Goal: Find specific page/section: Find specific page/section

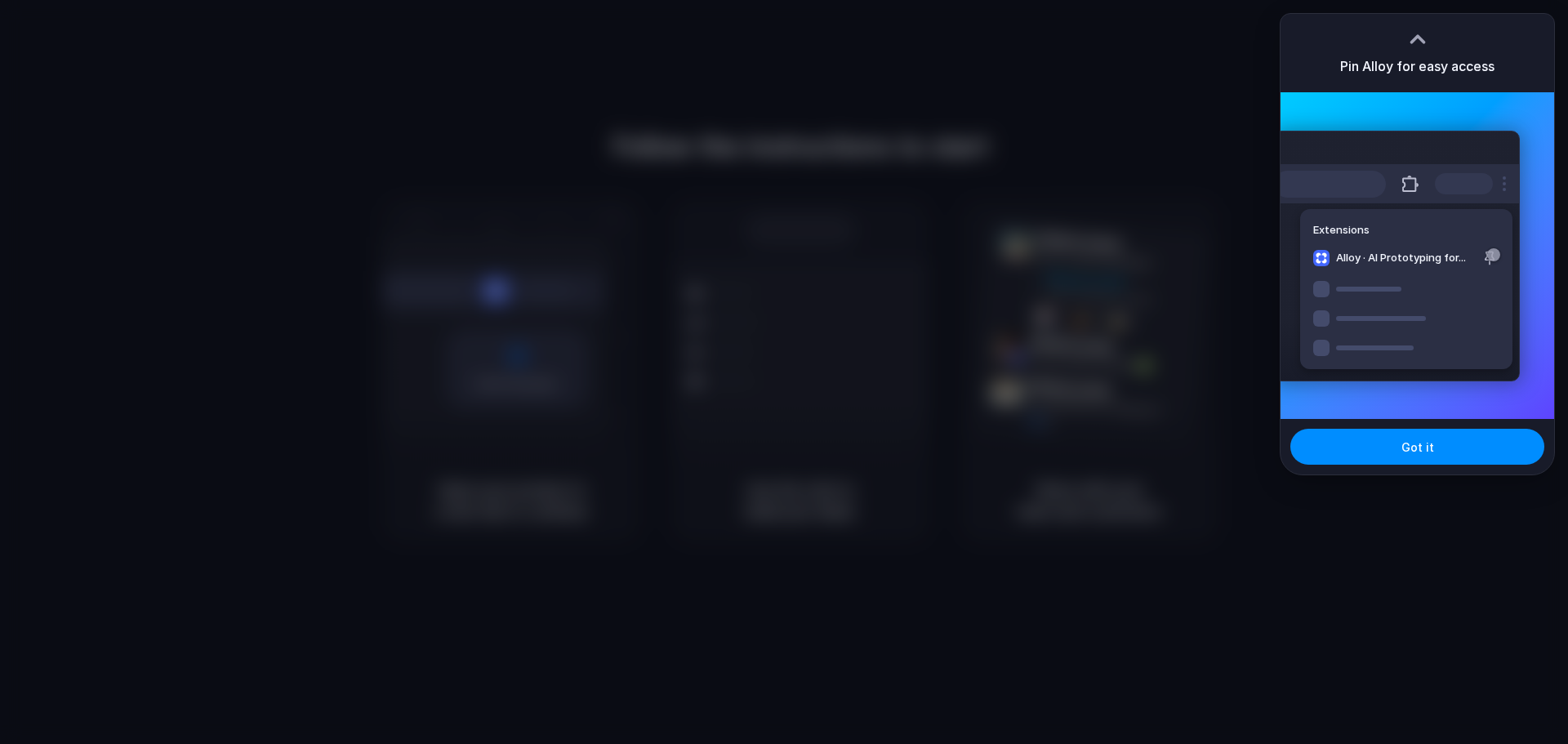
drag, startPoint x: 1386, startPoint y: 404, endPoint x: 1387, endPoint y: 426, distance: 22.0
click at [1387, 404] on div "Extensions Alloy · AI Prototyping for..." at bounding box center [1417, 255] width 274 height 326
click at [1387, 430] on button "Got it" at bounding box center [1417, 446] width 254 height 36
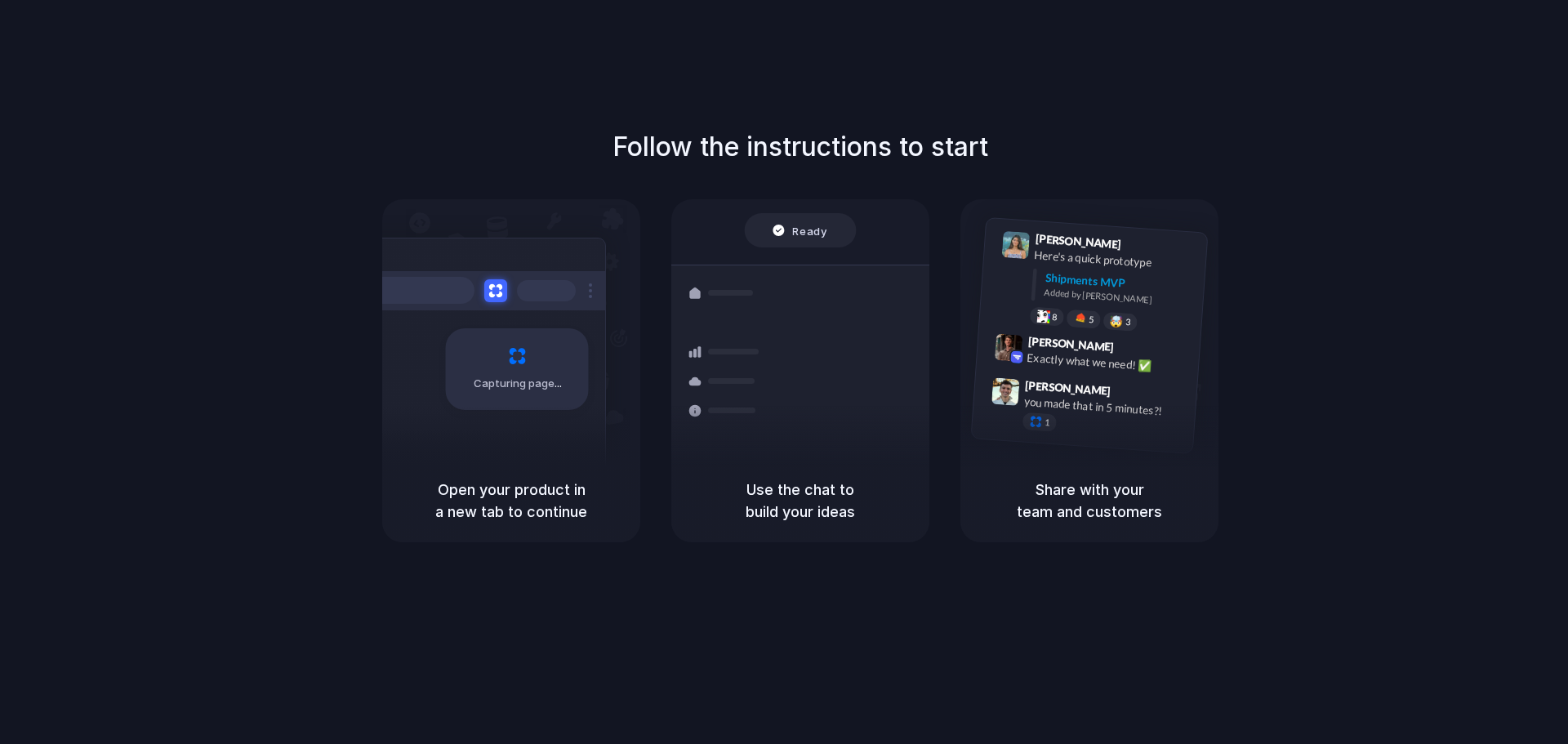
click at [784, 372] on div at bounding box center [784, 372] width 0 height 0
